Goal: Task Accomplishment & Management: Manage account settings

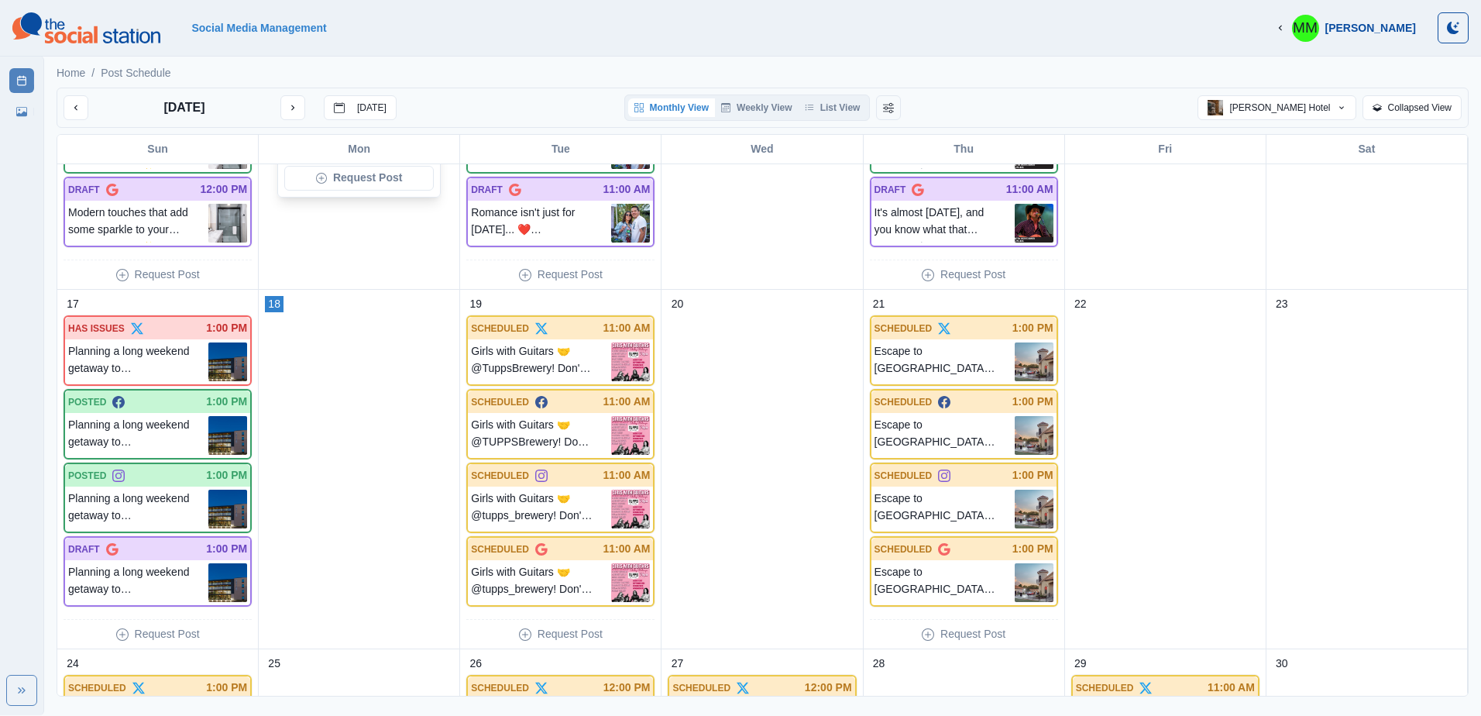
scroll to position [1033, 0]
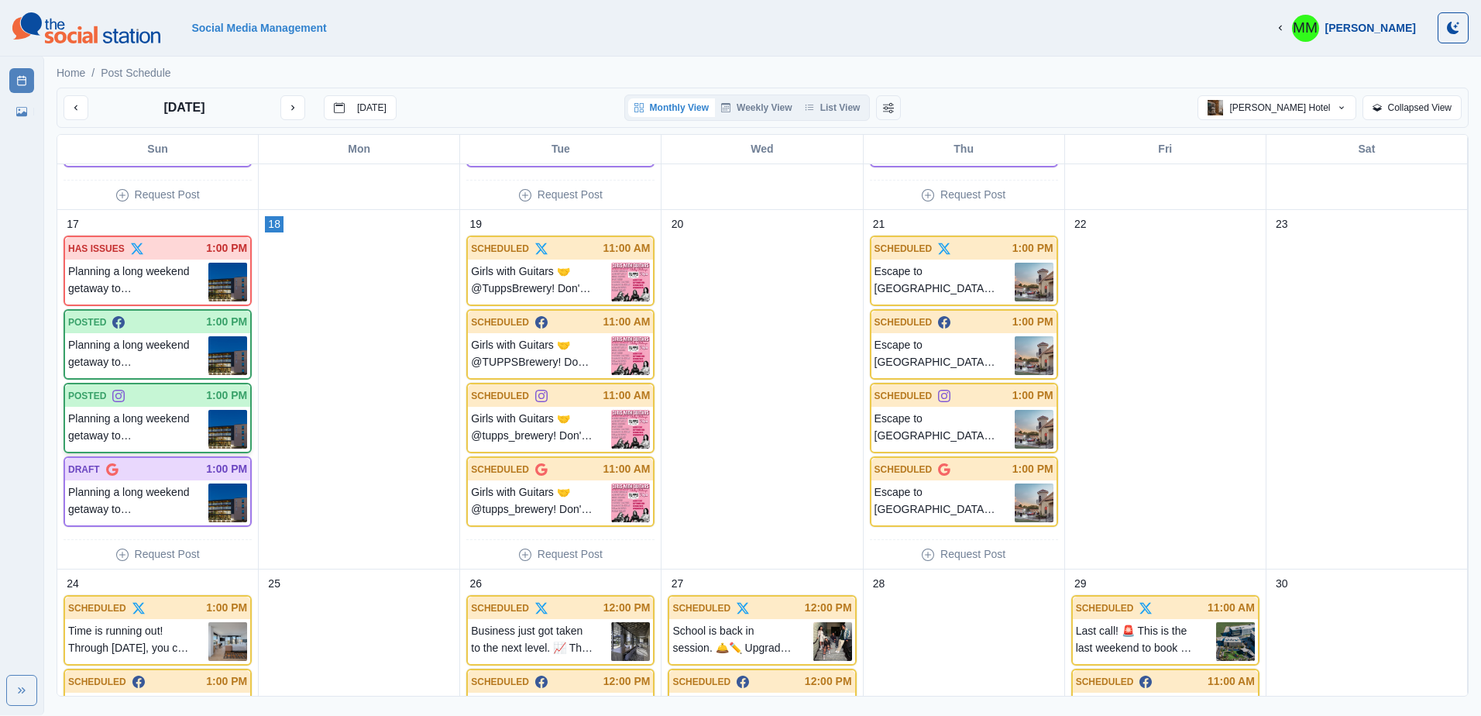
click at [125, 422] on p "Planning a long weekend getaway to [PERSON_NAME] in August? When you secure you…" at bounding box center [138, 429] width 140 height 39
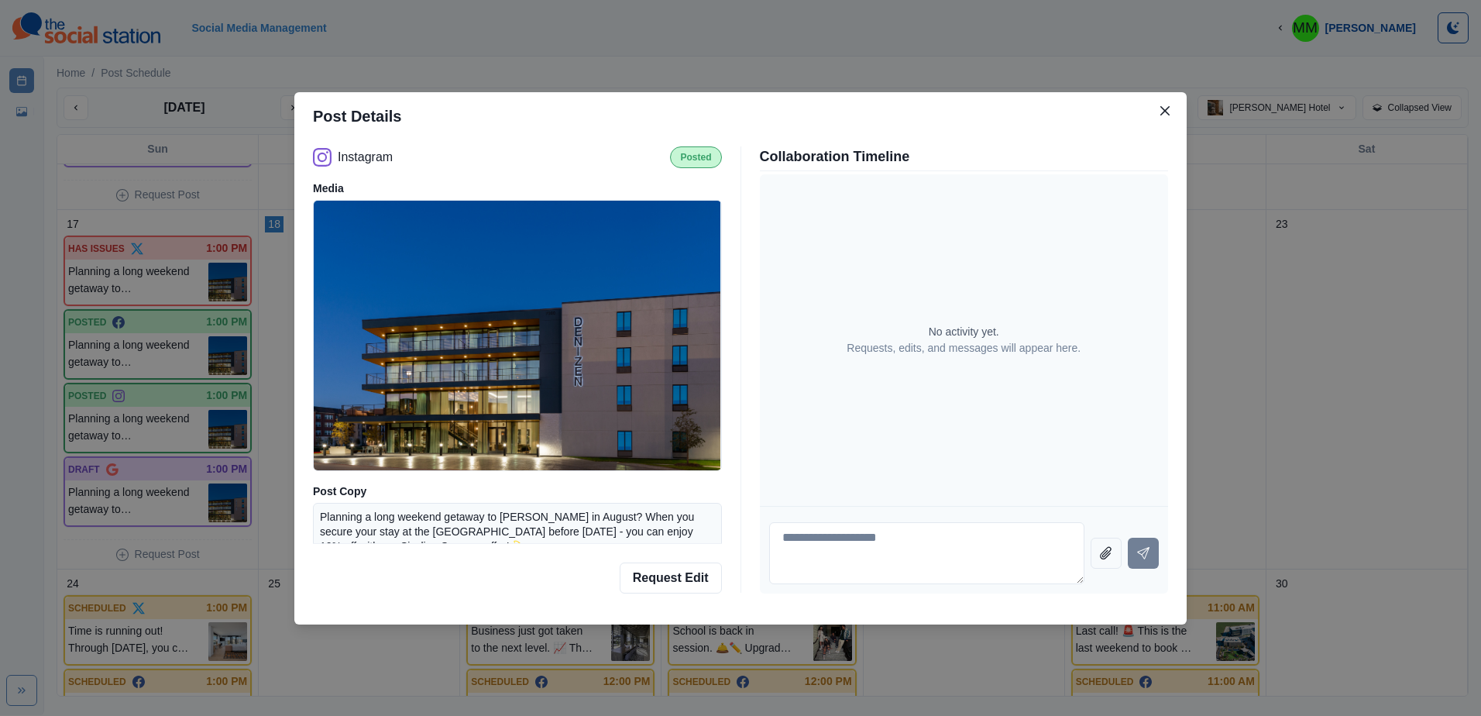
scroll to position [31, 0]
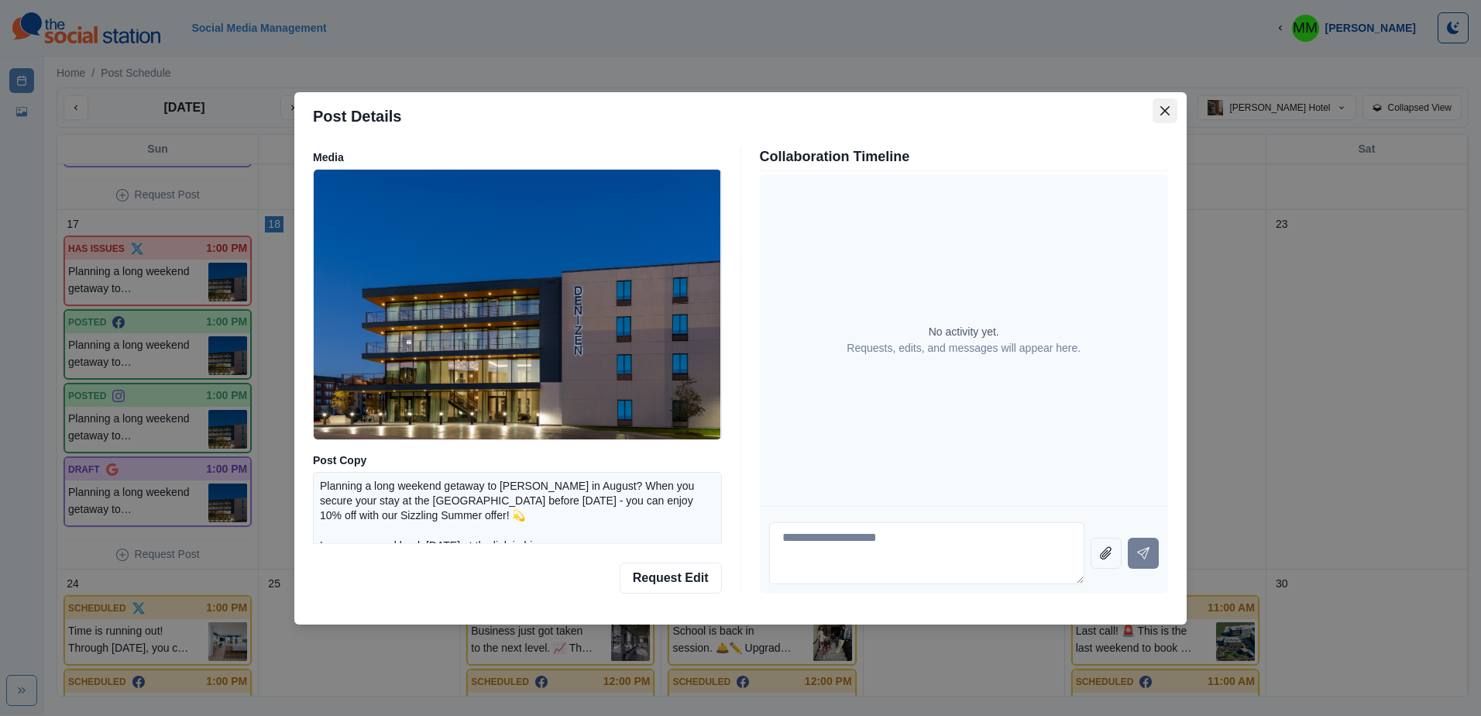
click at [1158, 111] on button "Close" at bounding box center [1165, 110] width 25 height 25
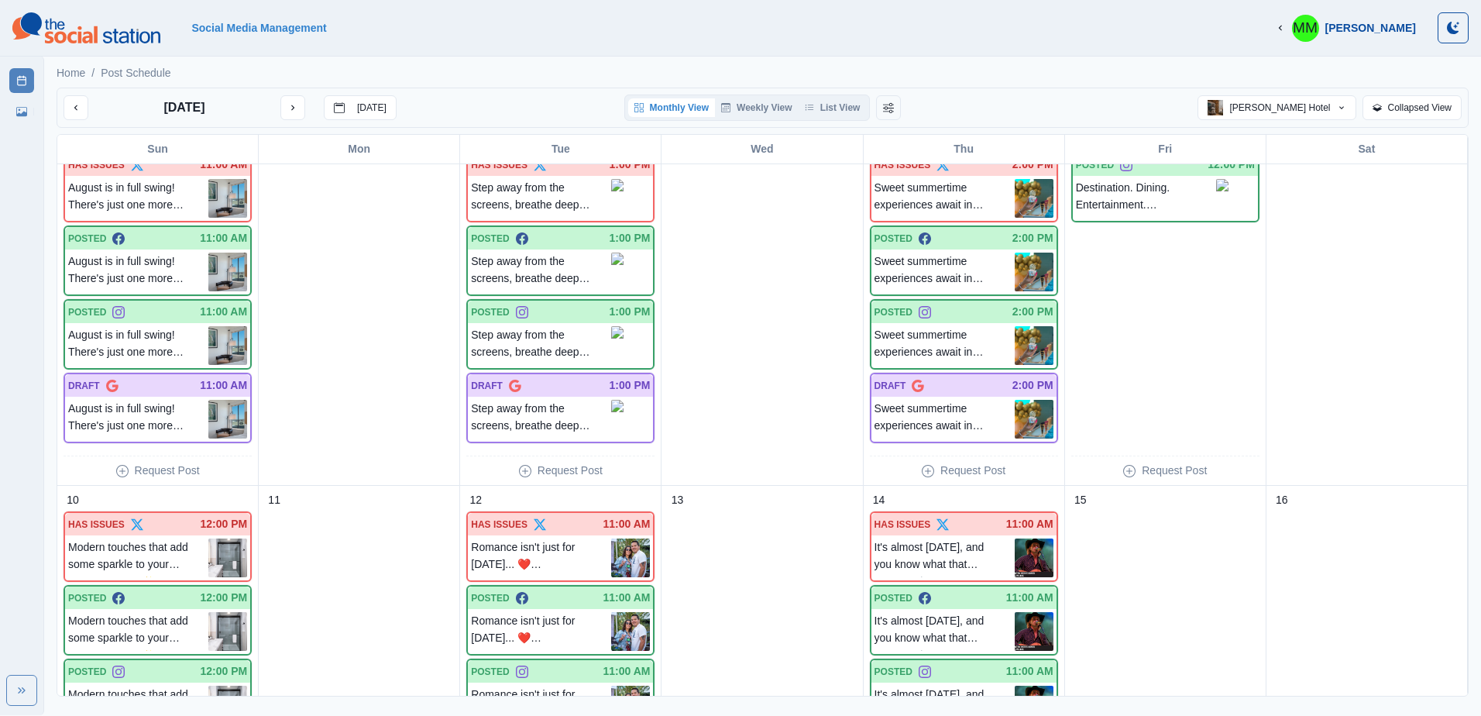
scroll to position [0, 0]
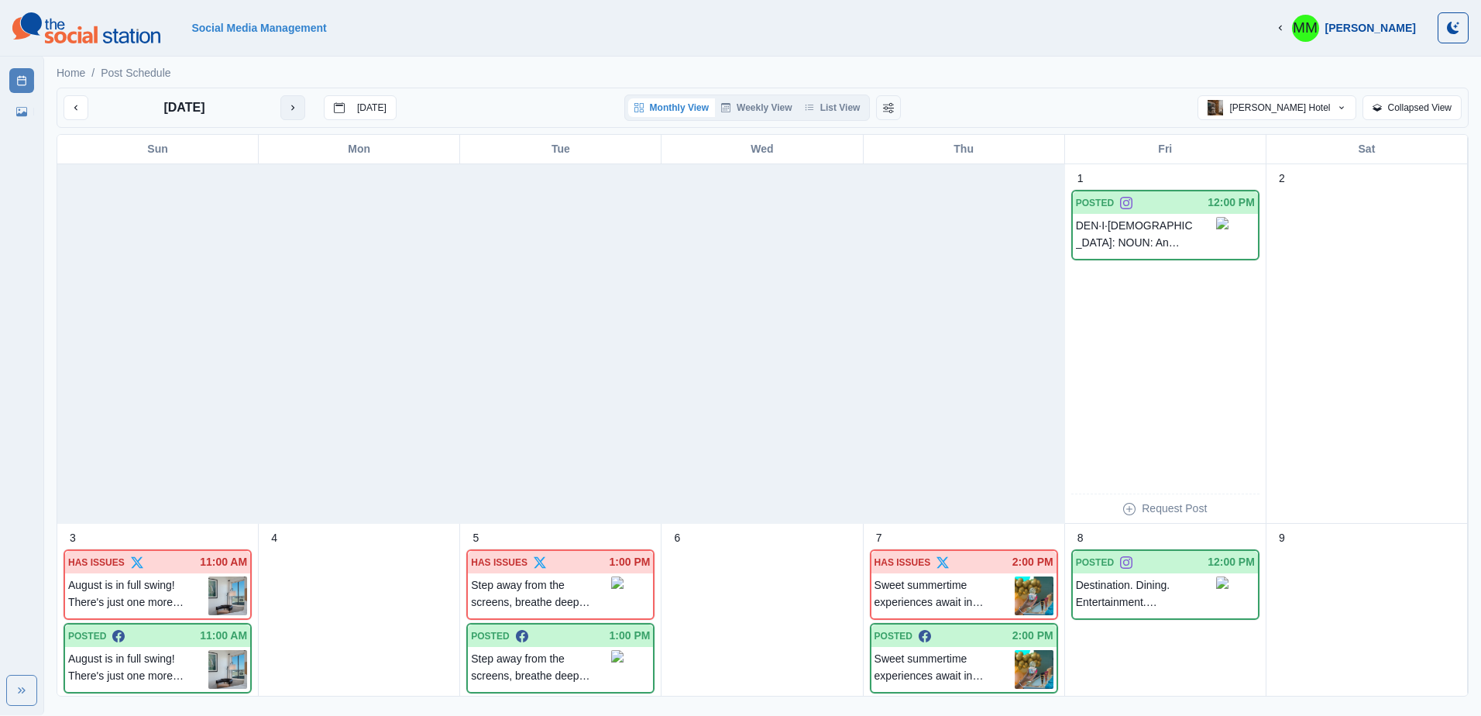
click at [295, 105] on icon "next month" at bounding box center [292, 107] width 11 height 11
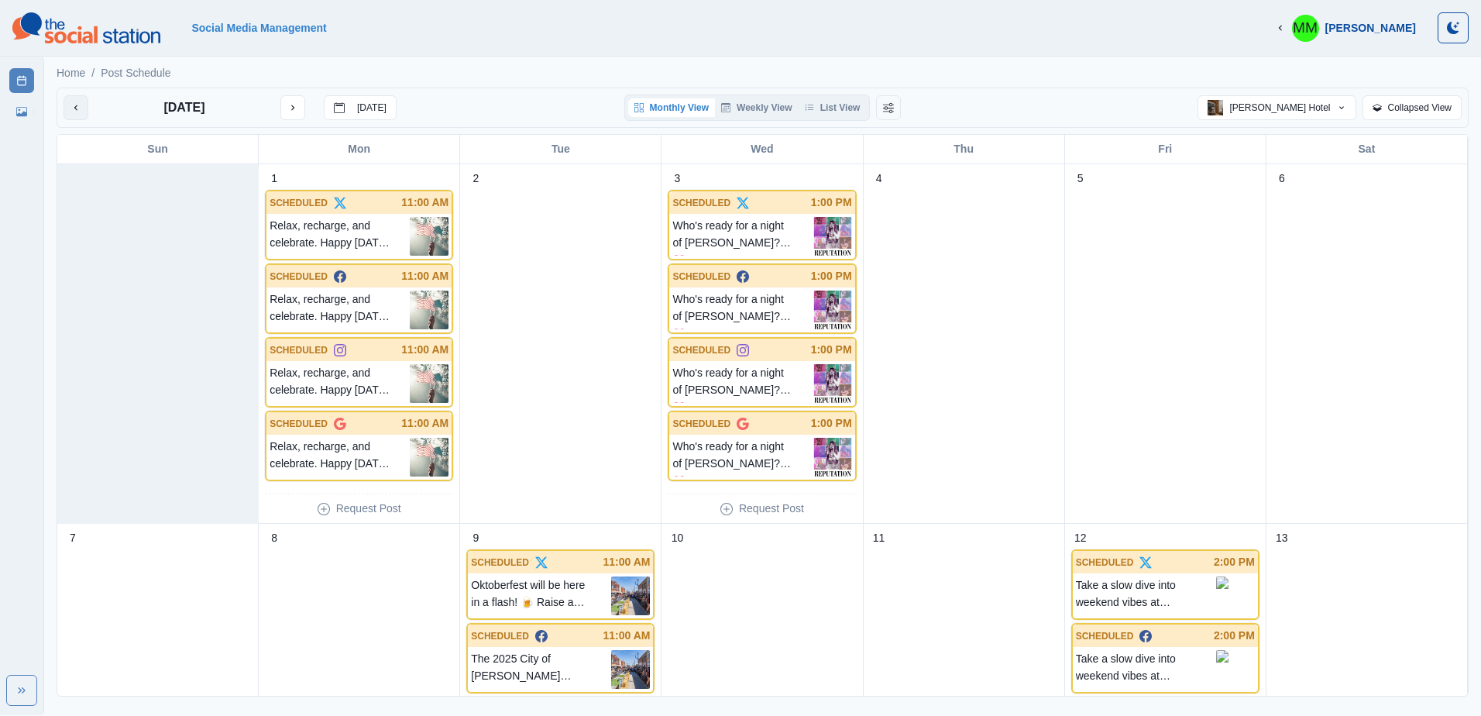
click at [78, 112] on icon "previous month" at bounding box center [75, 107] width 11 height 11
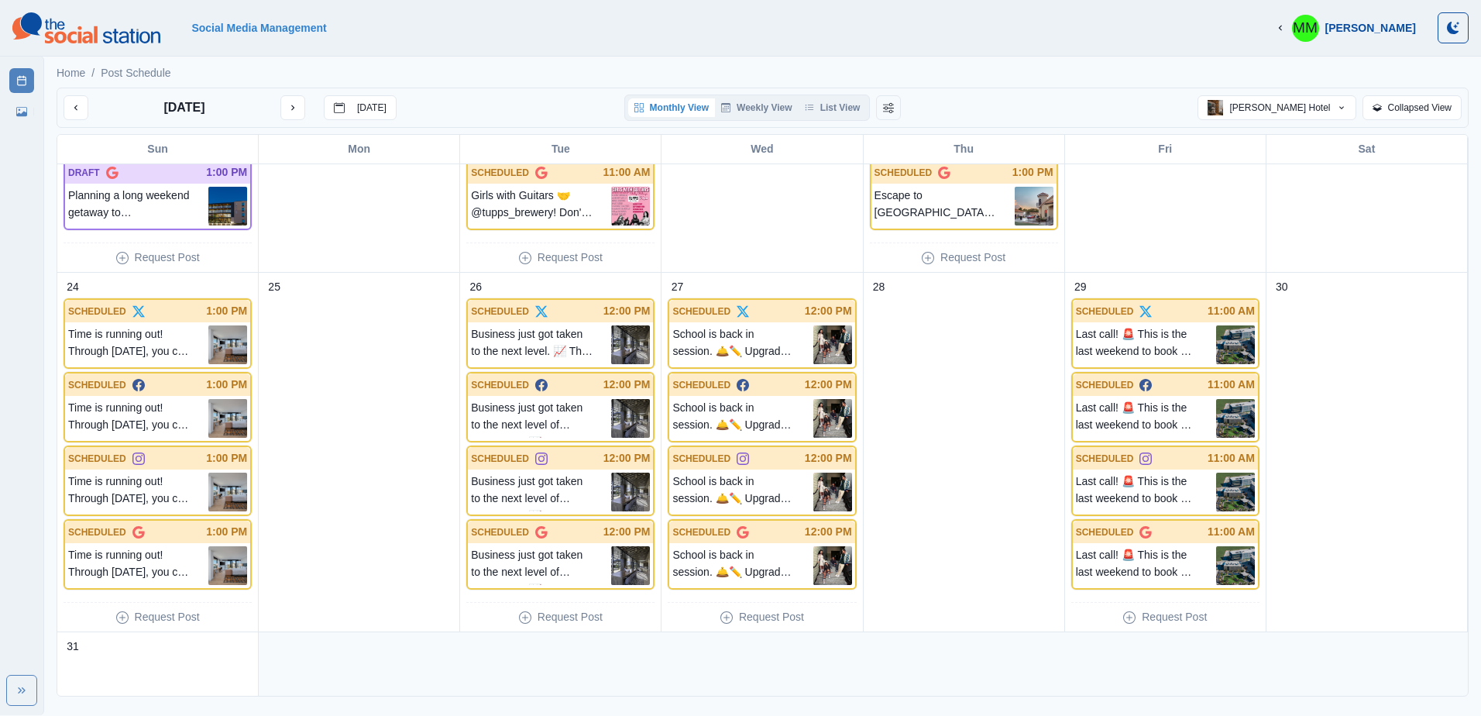
scroll to position [1327, 0]
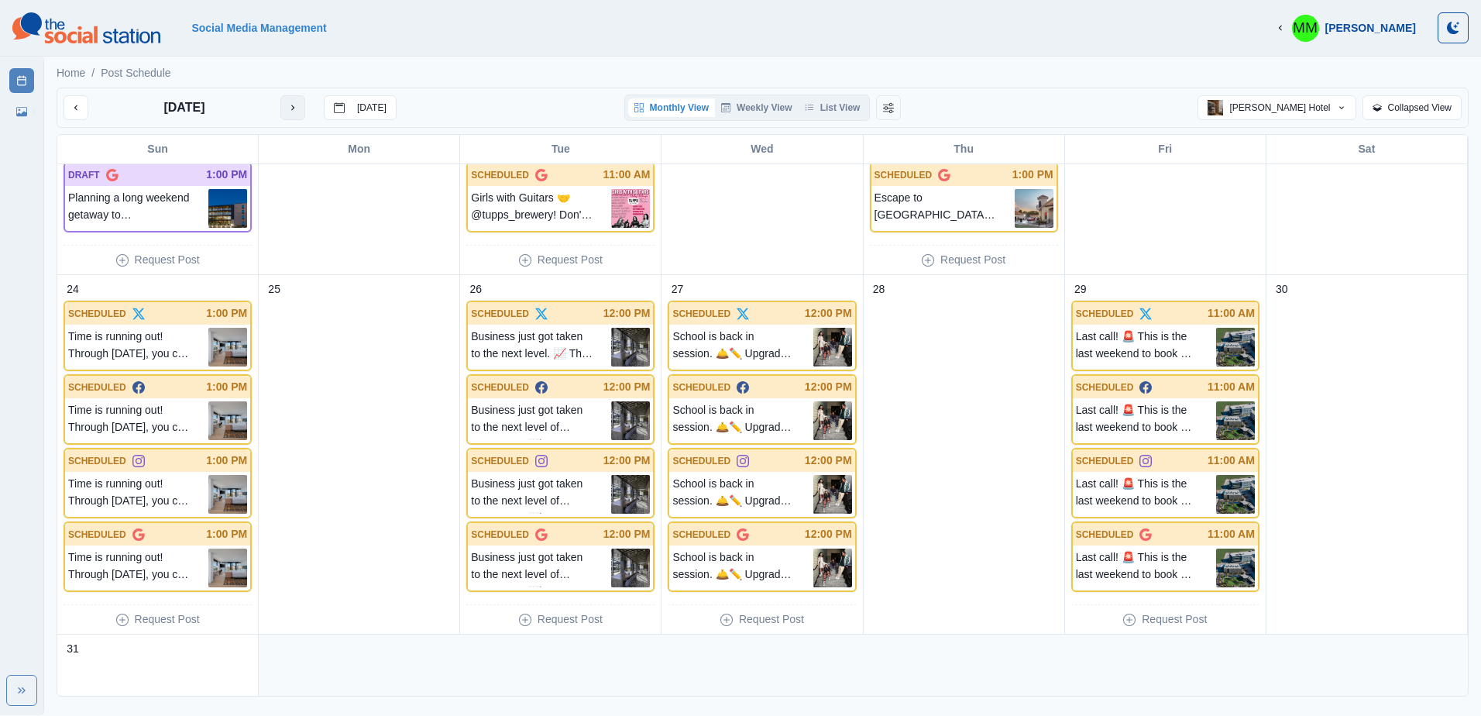
click at [301, 112] on button "next month" at bounding box center [292, 107] width 25 height 25
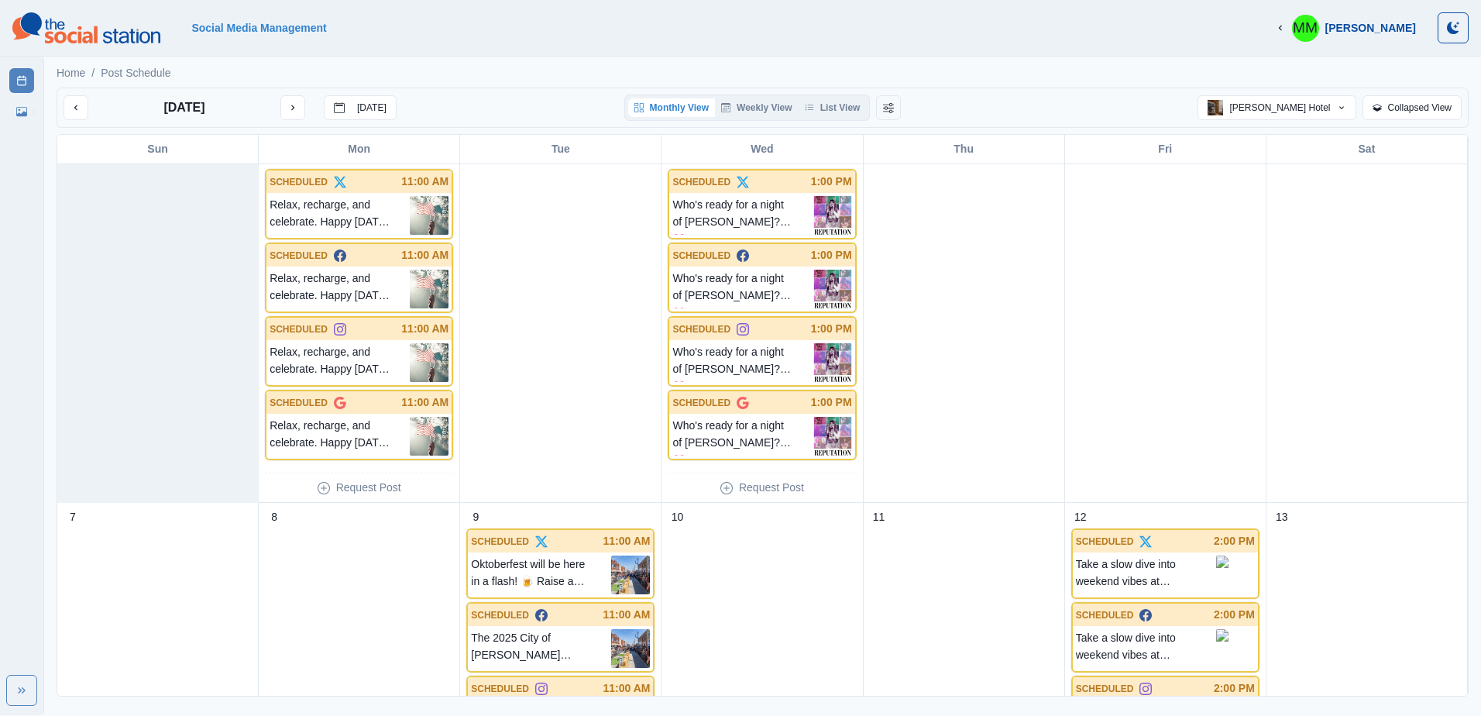
scroll to position [0, 0]
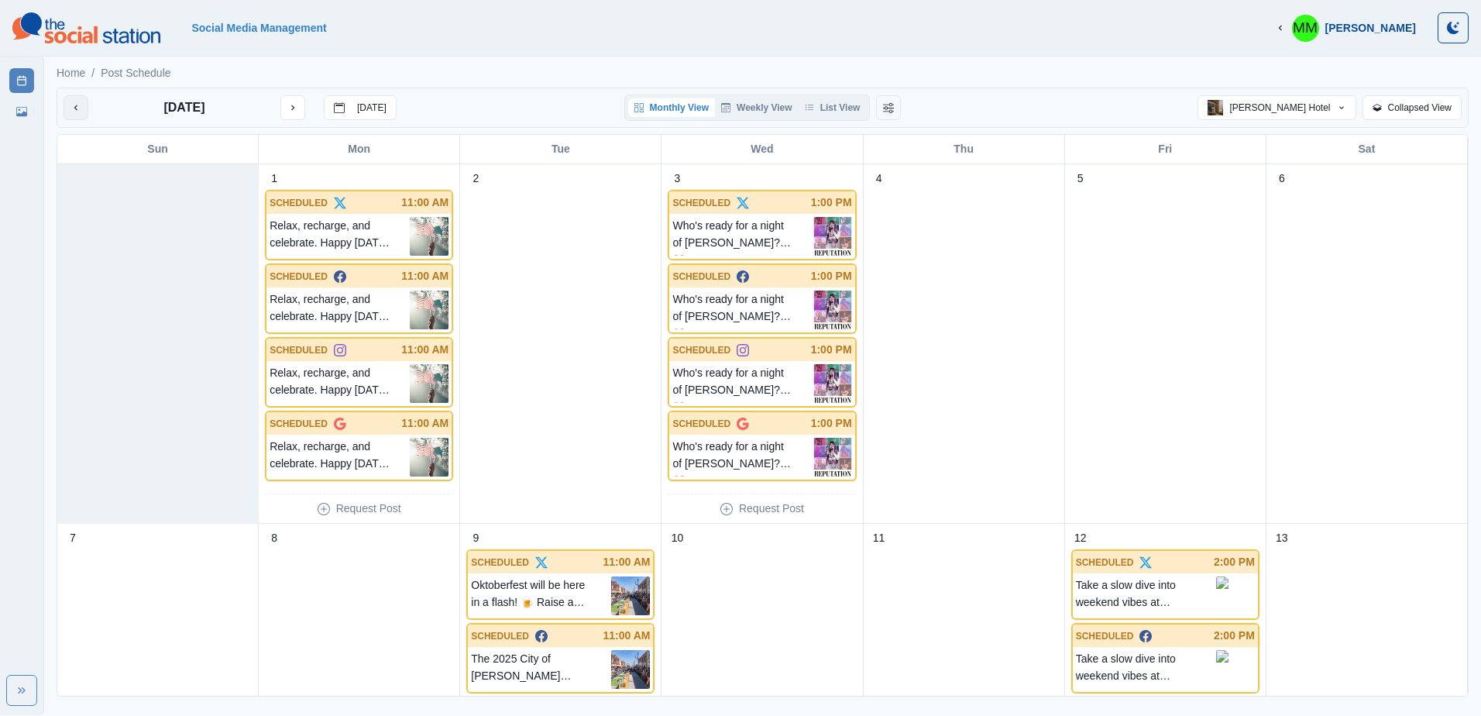
click at [79, 100] on button "previous month" at bounding box center [76, 107] width 25 height 25
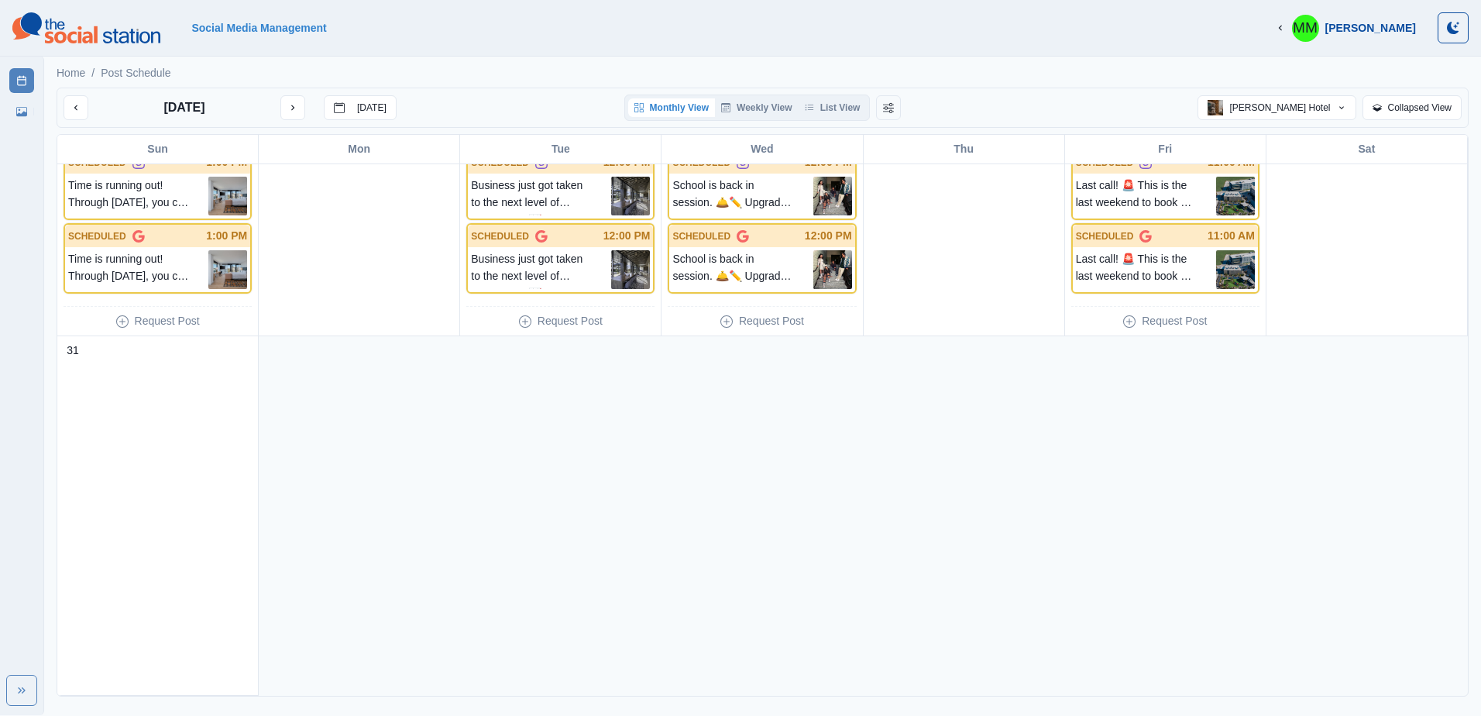
scroll to position [1430, 0]
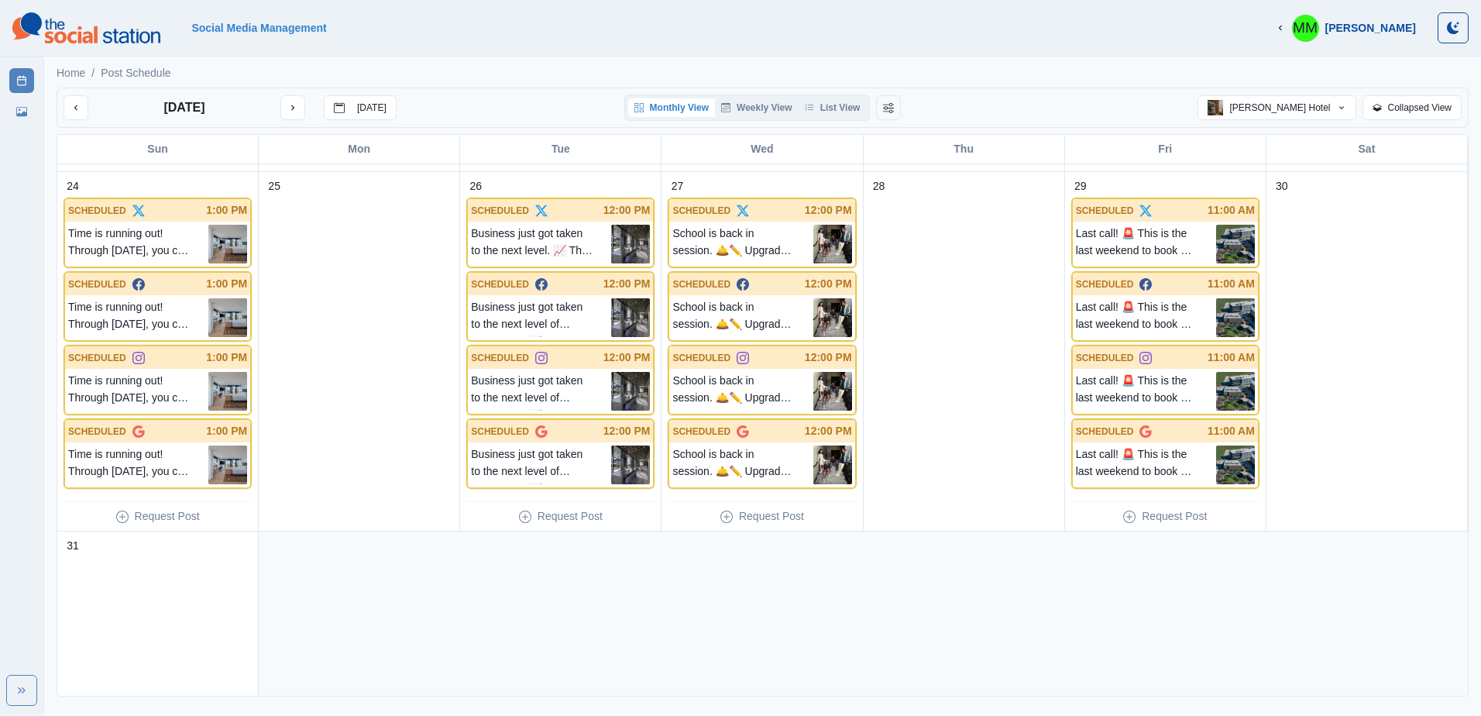
click at [291, 101] on button "next month" at bounding box center [292, 107] width 25 height 25
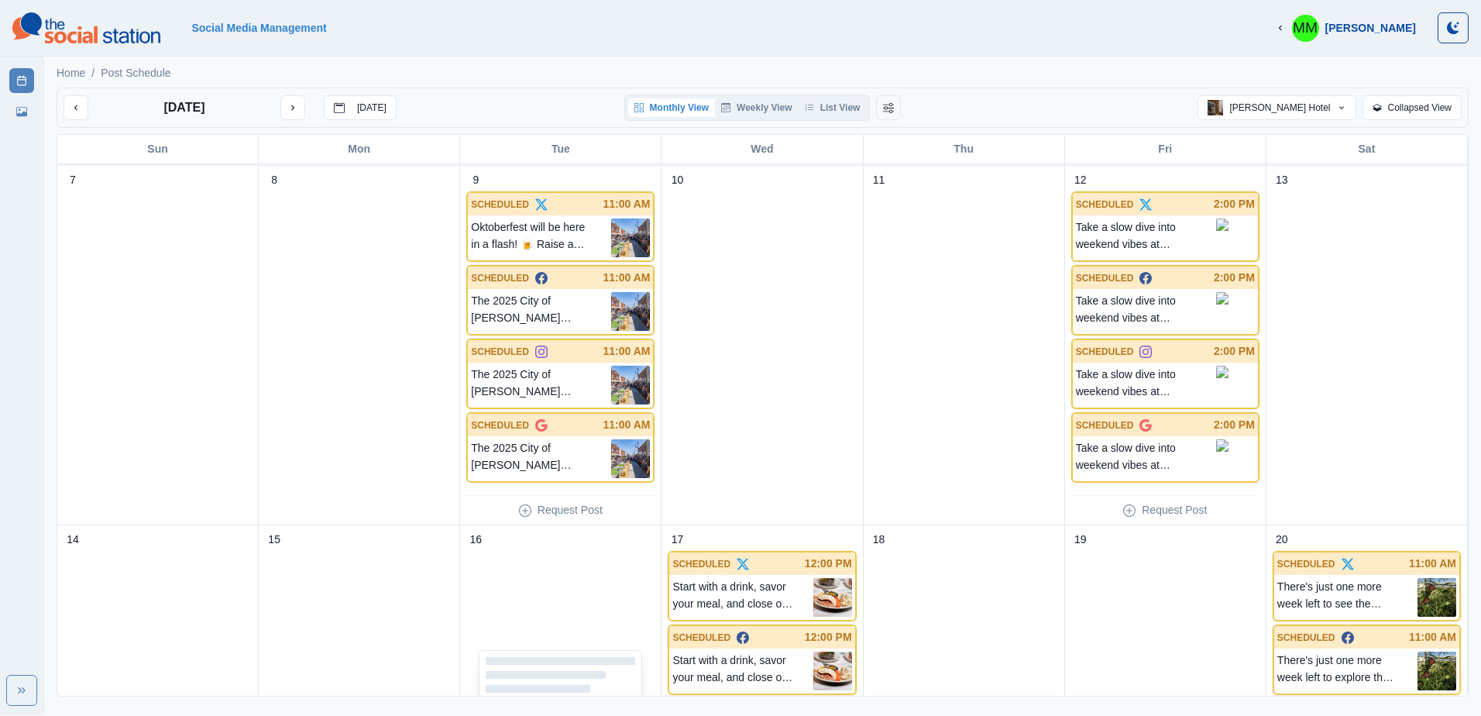
scroll to position [357, 0]
click at [72, 110] on icon "previous month" at bounding box center [75, 107] width 11 height 11
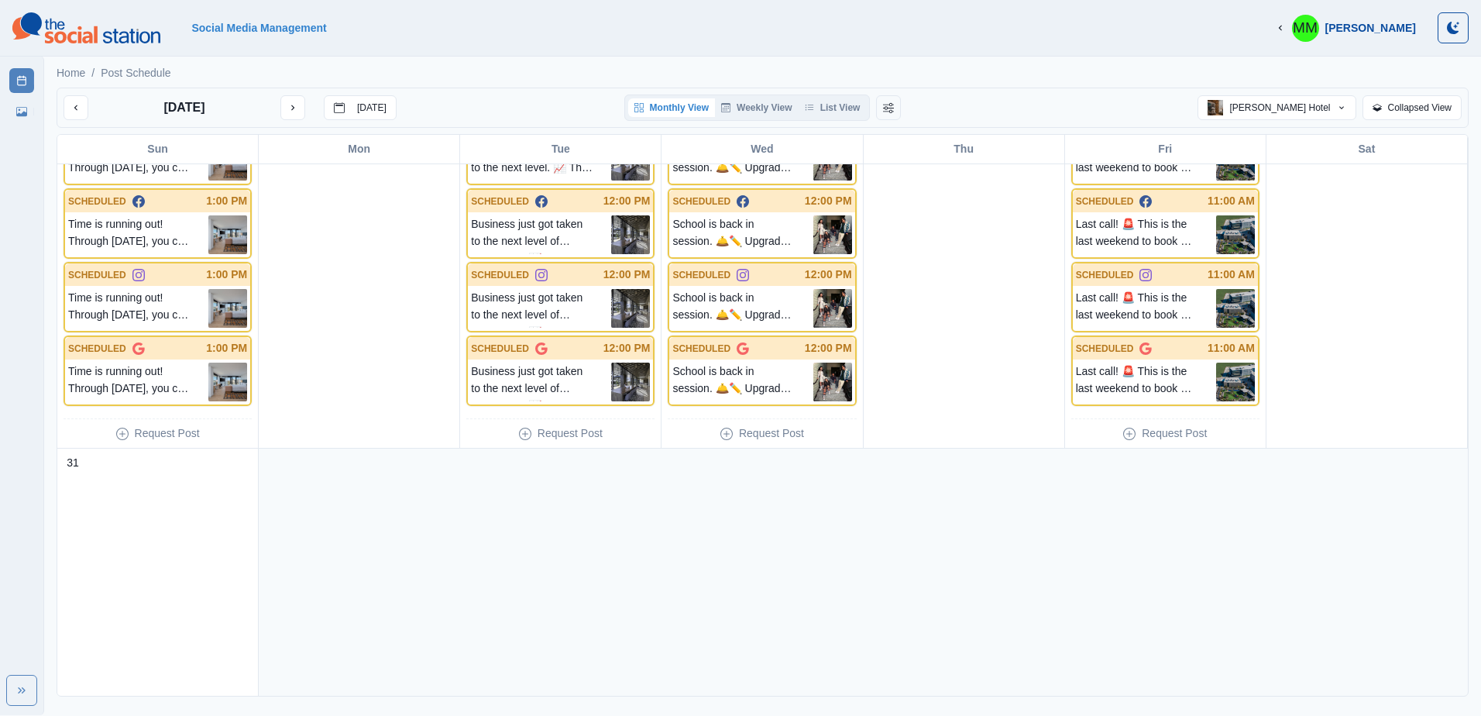
scroll to position [1637, 0]
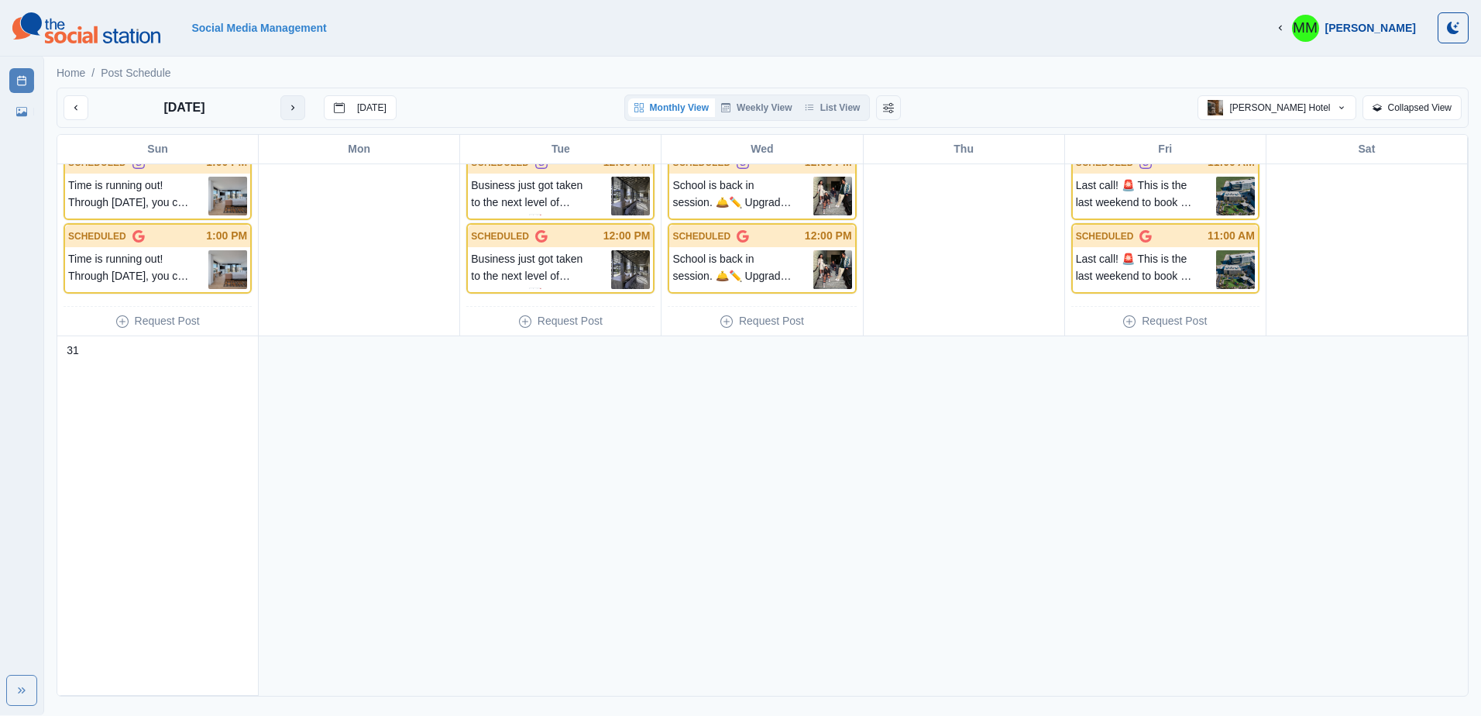
click at [290, 109] on icon "next month" at bounding box center [292, 107] width 11 height 11
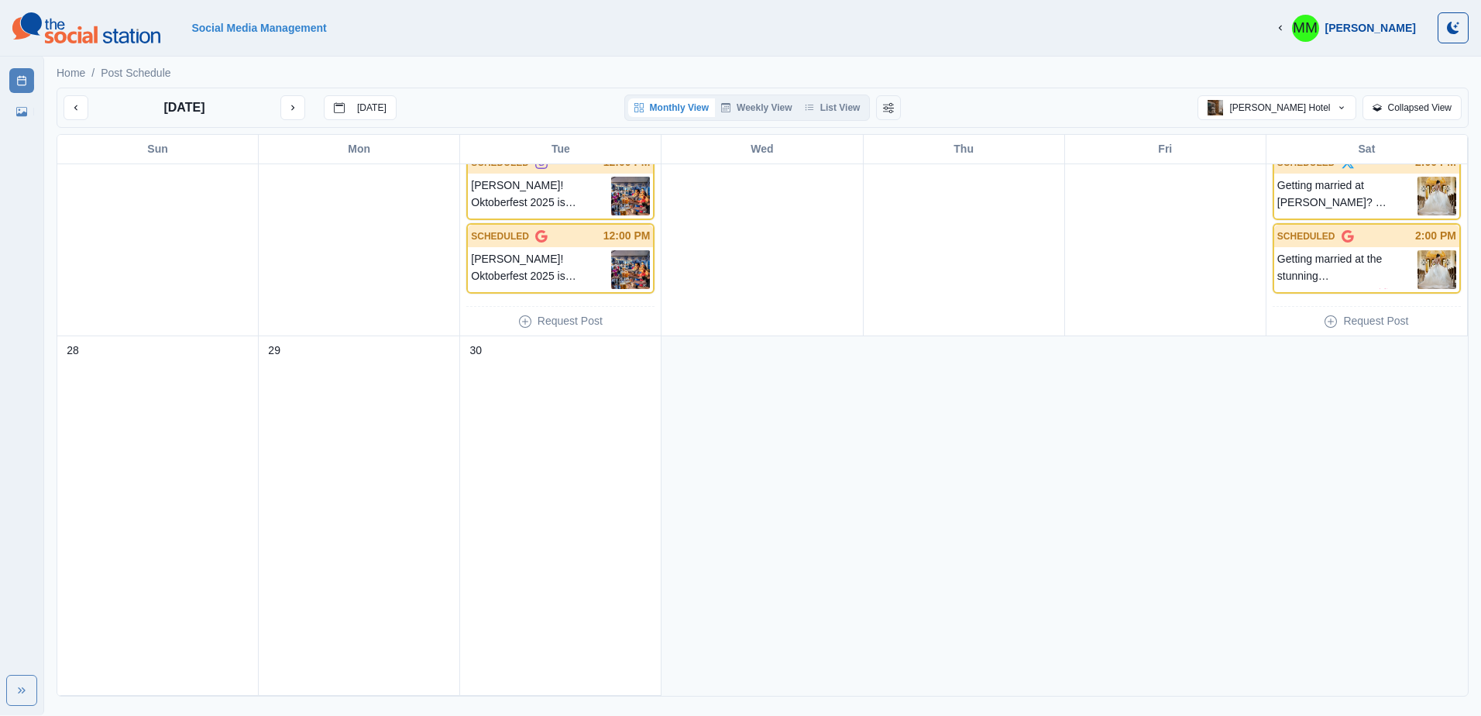
scroll to position [1277, 0]
